Goal: Find specific page/section: Find specific page/section

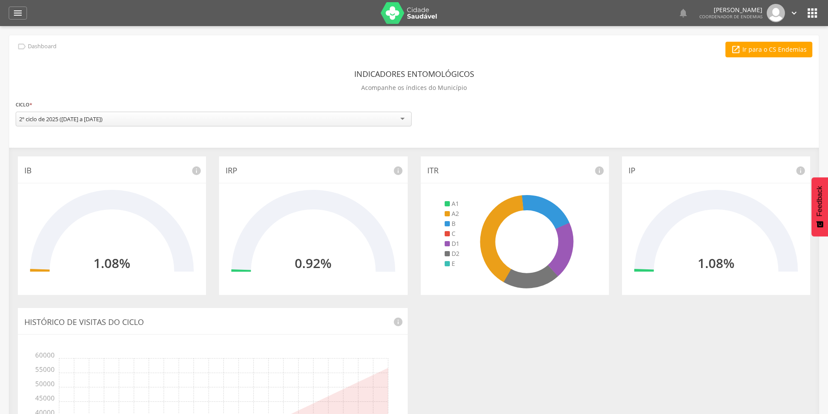
click at [817, 8] on icon "" at bounding box center [812, 13] width 14 height 14
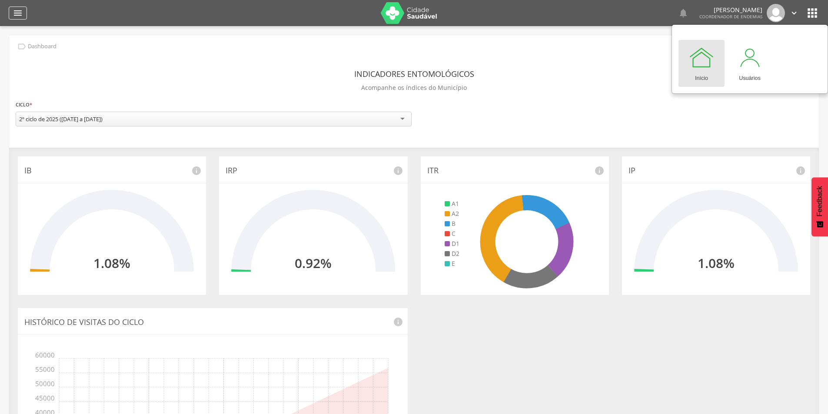
click at [18, 14] on icon "" at bounding box center [18, 13] width 10 height 10
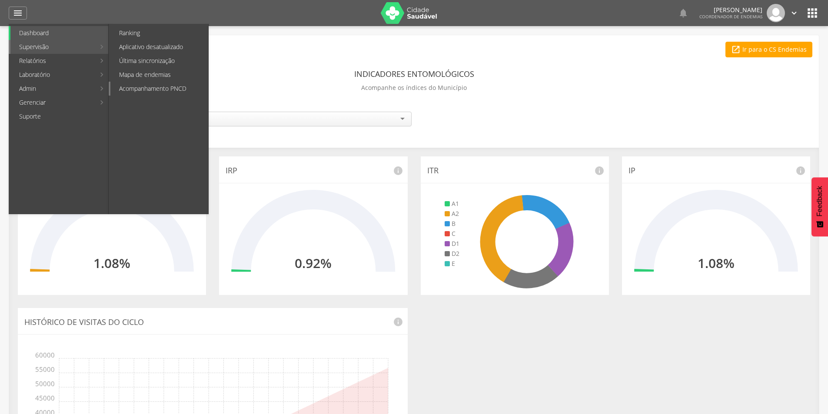
click at [145, 85] on link "Acompanhamento PNCD" at bounding box center [159, 89] width 98 height 14
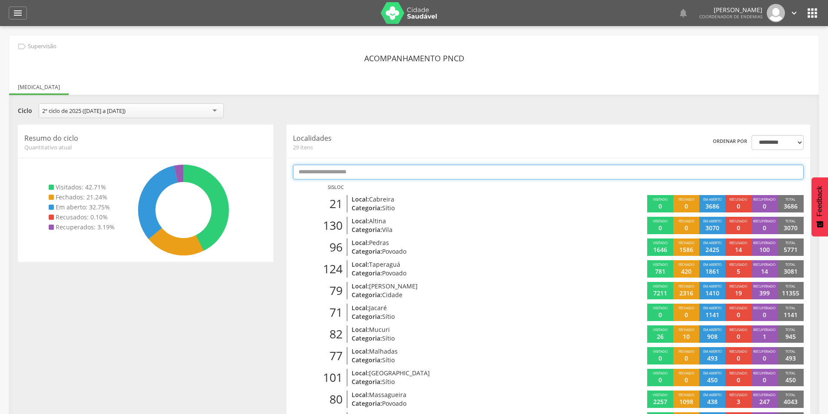
click at [324, 170] on input "text" at bounding box center [548, 172] width 511 height 15
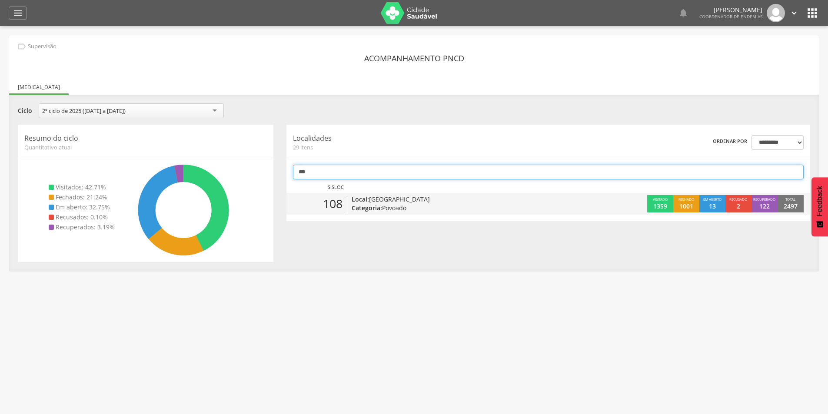
type input "***"
click at [402, 207] on span "Povoado" at bounding box center [394, 208] width 24 height 8
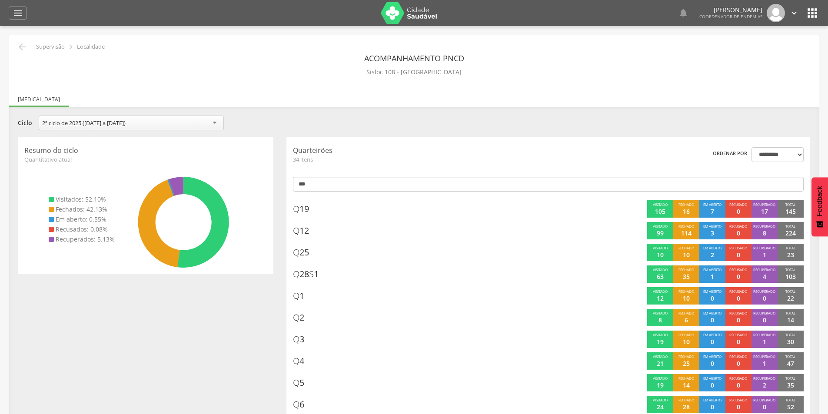
click at [809, 11] on icon "" at bounding box center [812, 13] width 14 height 14
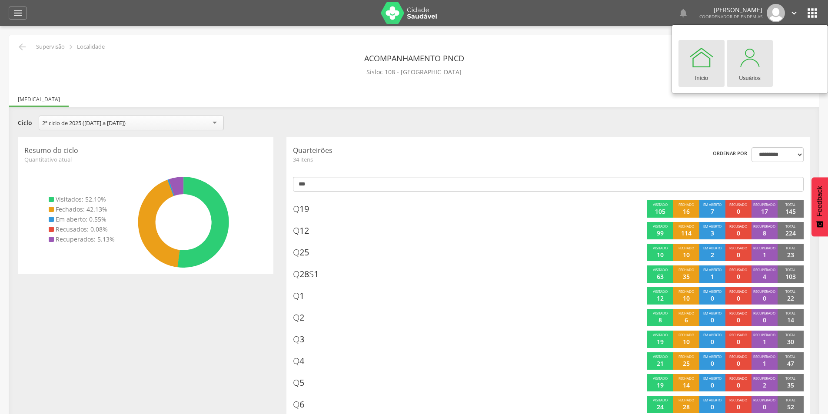
click at [752, 67] on div at bounding box center [750, 57] width 26 height 26
